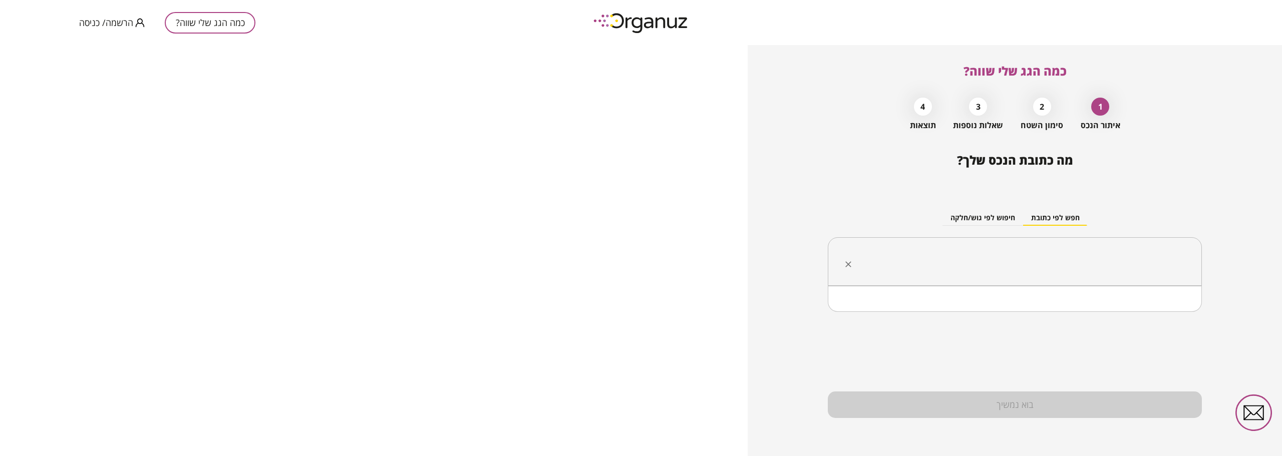
click at [1005, 261] on input "text" at bounding box center [1018, 261] width 343 height 25
click at [1068, 305] on li "[PERSON_NAME]" at bounding box center [1015, 312] width 348 height 18
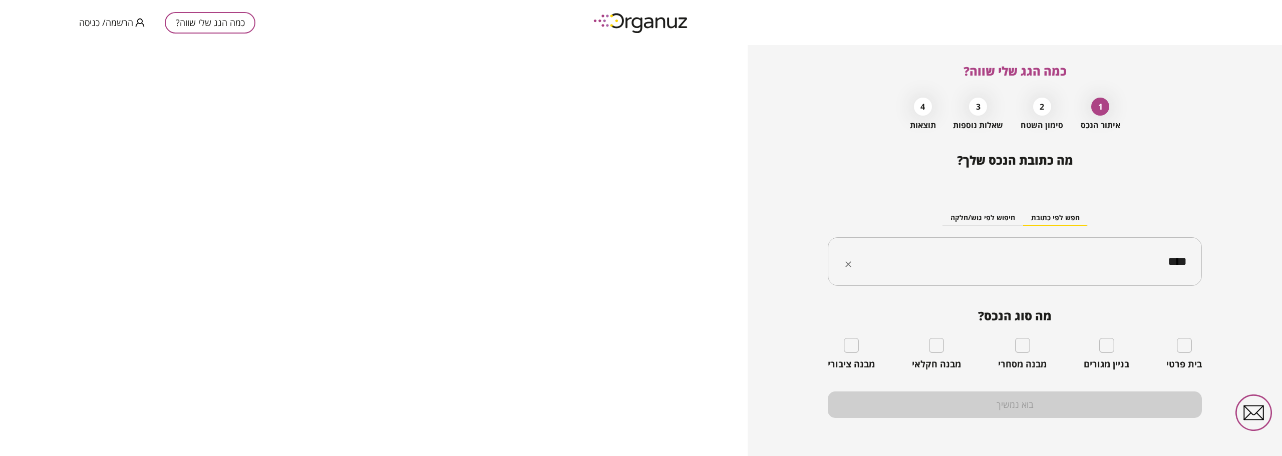
type input "****"
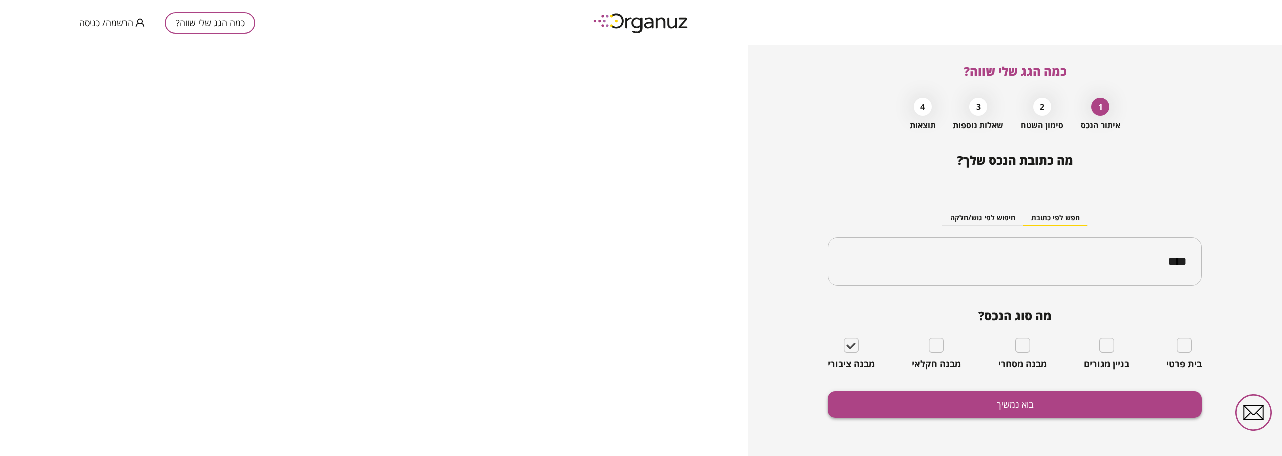
click at [946, 396] on button "בוא נמשיך" at bounding box center [1015, 405] width 374 height 27
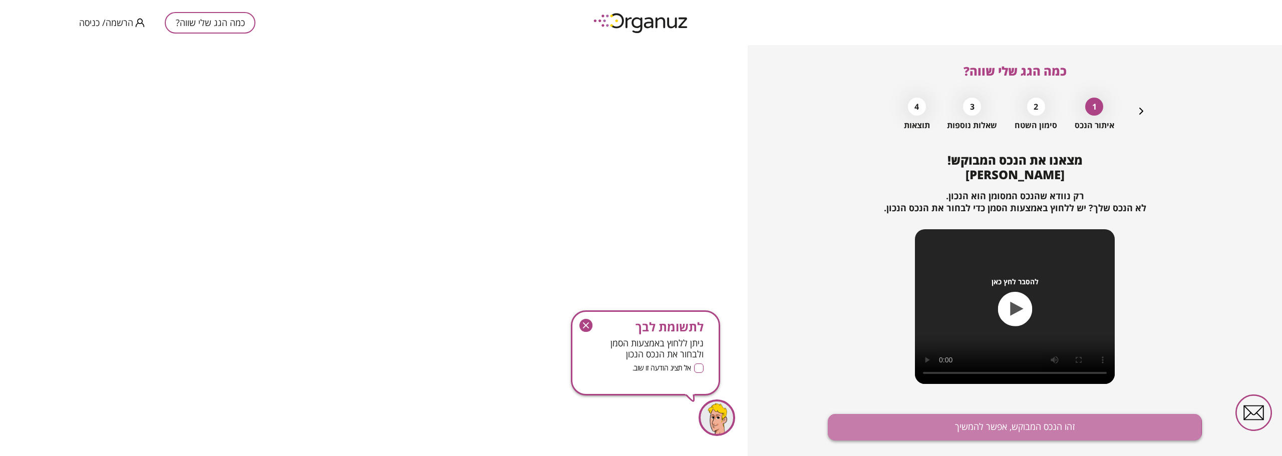
click at [941, 426] on button "זהו הנכס המבוקש, אפשר להמשיך" at bounding box center [1015, 427] width 374 height 27
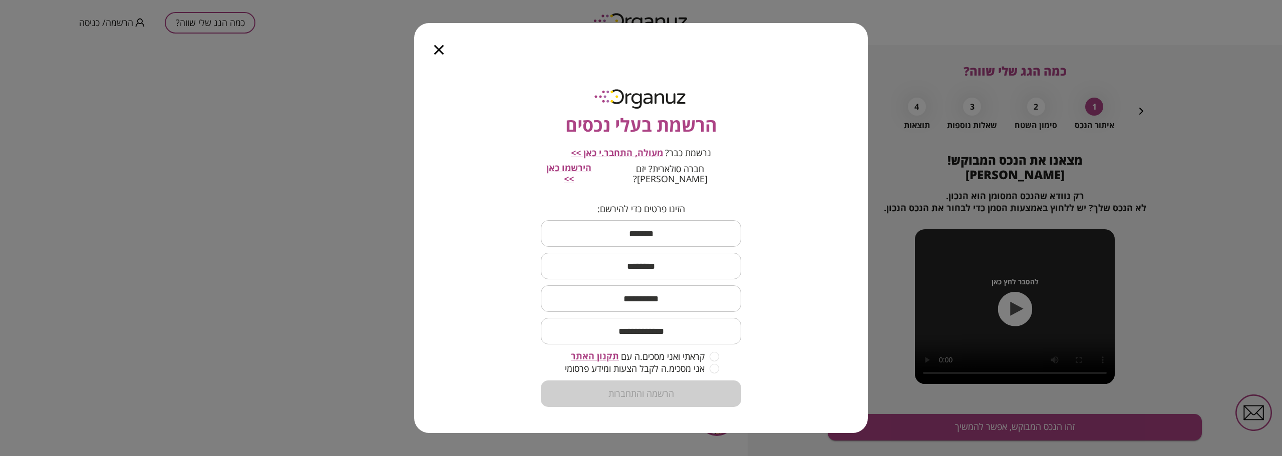
click at [442, 55] on icon "button" at bounding box center [439, 50] width 10 height 10
